Goal: Task Accomplishment & Management: Use online tool/utility

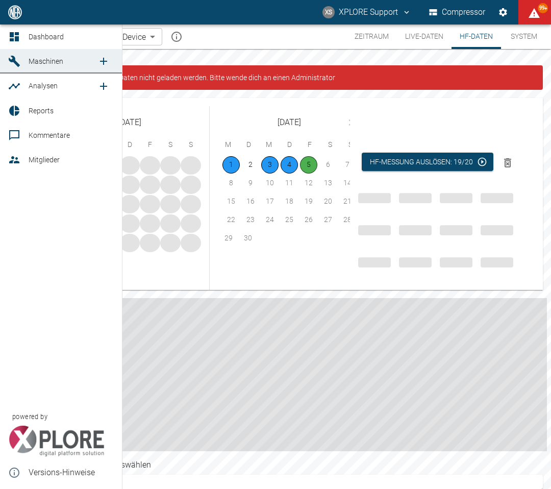
click at [19, 63] on icon at bounding box center [14, 61] width 12 height 12
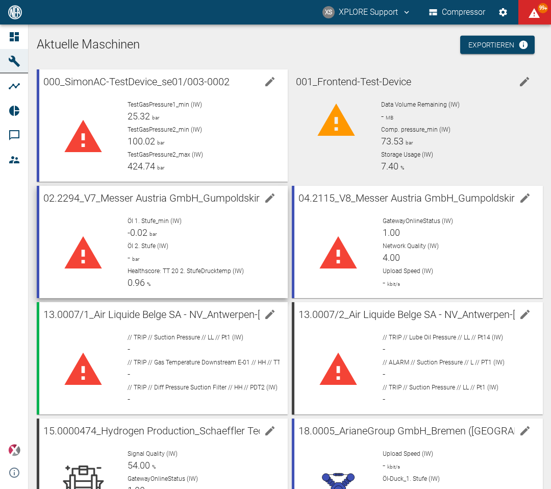
click at [247, 245] on p "Öl 2. Stufe (IW)" at bounding box center [204, 245] width 152 height 9
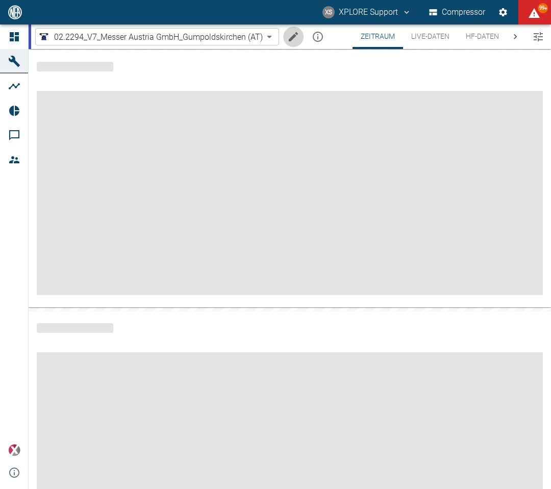
click at [293, 38] on icon "Machine bearbeiten" at bounding box center [293, 37] width 12 height 12
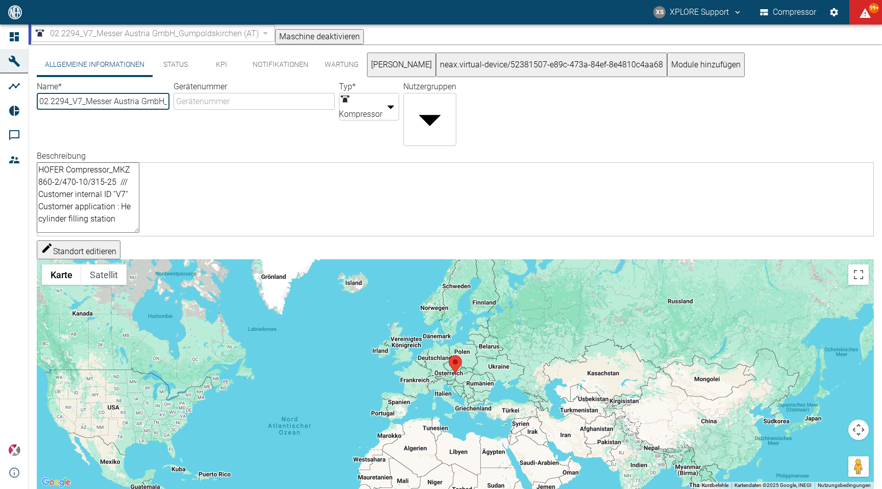
click at [550, 74] on button "Module hinzufügen" at bounding box center [706, 65] width 78 height 24
